Goal: Answer question/provide support: Share knowledge or assist other users

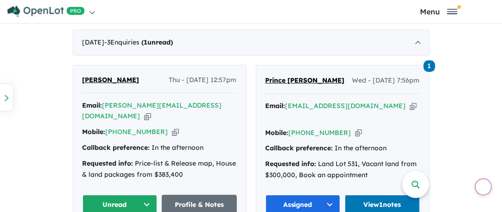
scroll to position [602, 0]
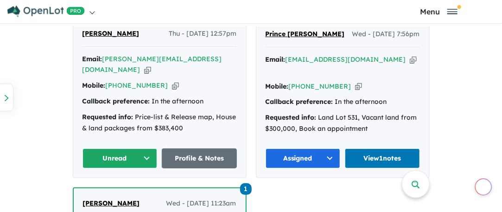
click at [143, 148] on button "Unread" at bounding box center [119, 158] width 75 height 20
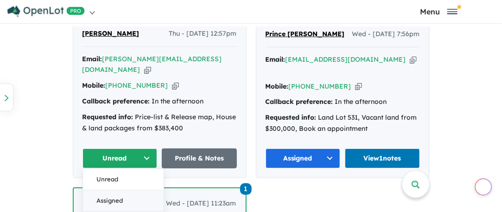
click at [112, 190] on button "Assigned" at bounding box center [123, 200] width 81 height 21
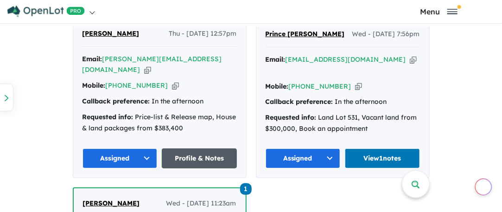
click at [198, 148] on link "Profile & Notes" at bounding box center [199, 158] width 75 height 20
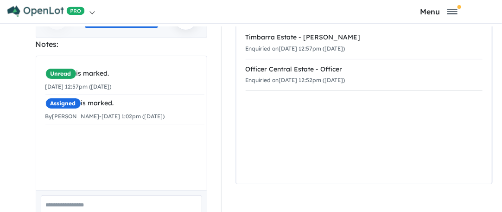
scroll to position [223, 0]
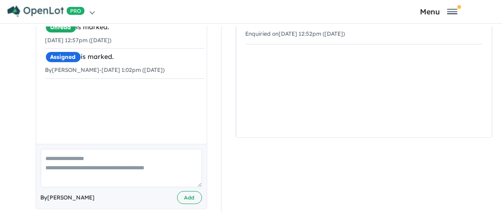
click at [76, 149] on textarea at bounding box center [121, 168] width 161 height 38
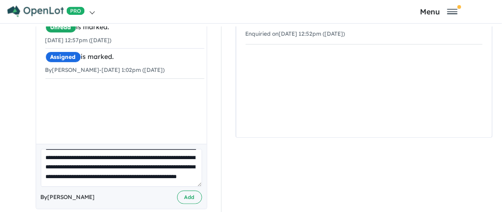
scroll to position [22, 0]
type textarea "**********"
click at [187, 190] on button "Add" at bounding box center [189, 196] width 25 height 13
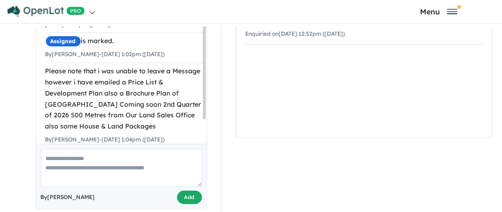
scroll to position [0, 0]
